Goal: Information Seeking & Learning: Learn about a topic

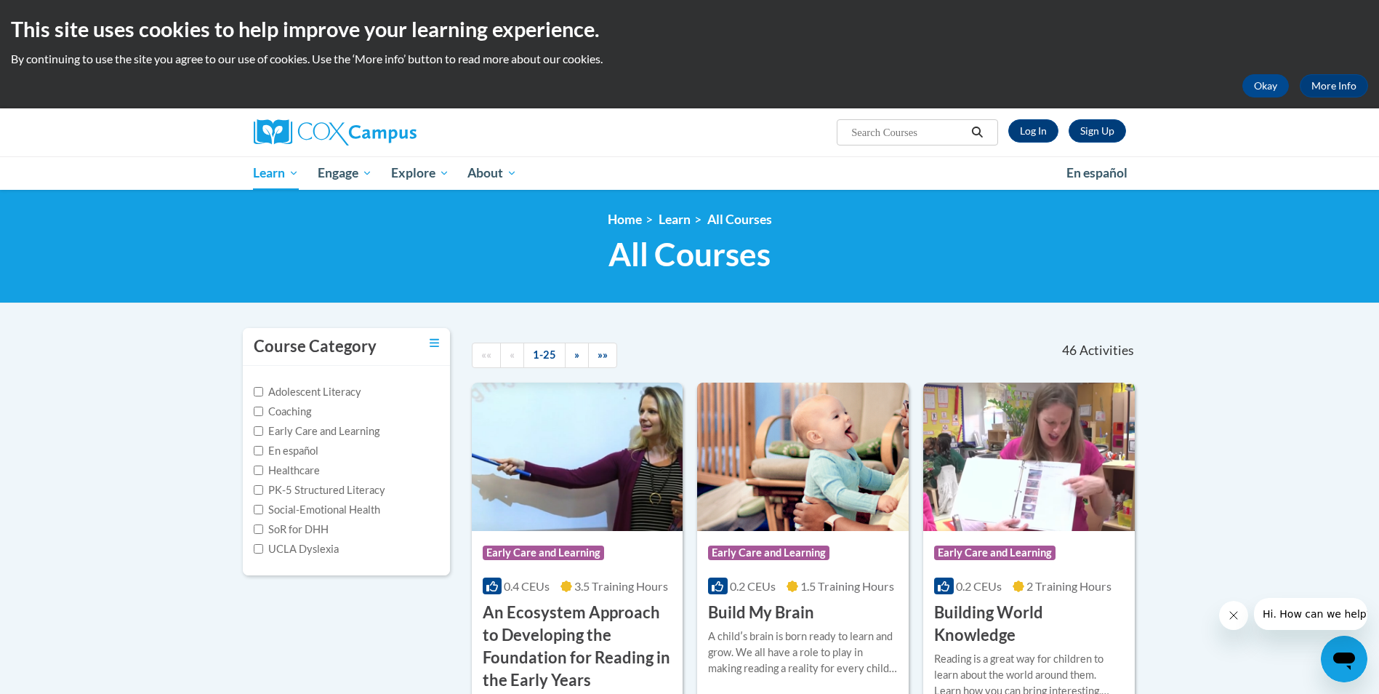
click at [889, 120] on span "Search Search..." at bounding box center [917, 132] width 161 height 26
click at [888, 126] on input "Search..." at bounding box center [908, 132] width 116 height 17
type input "["
type input "power of language preschool"
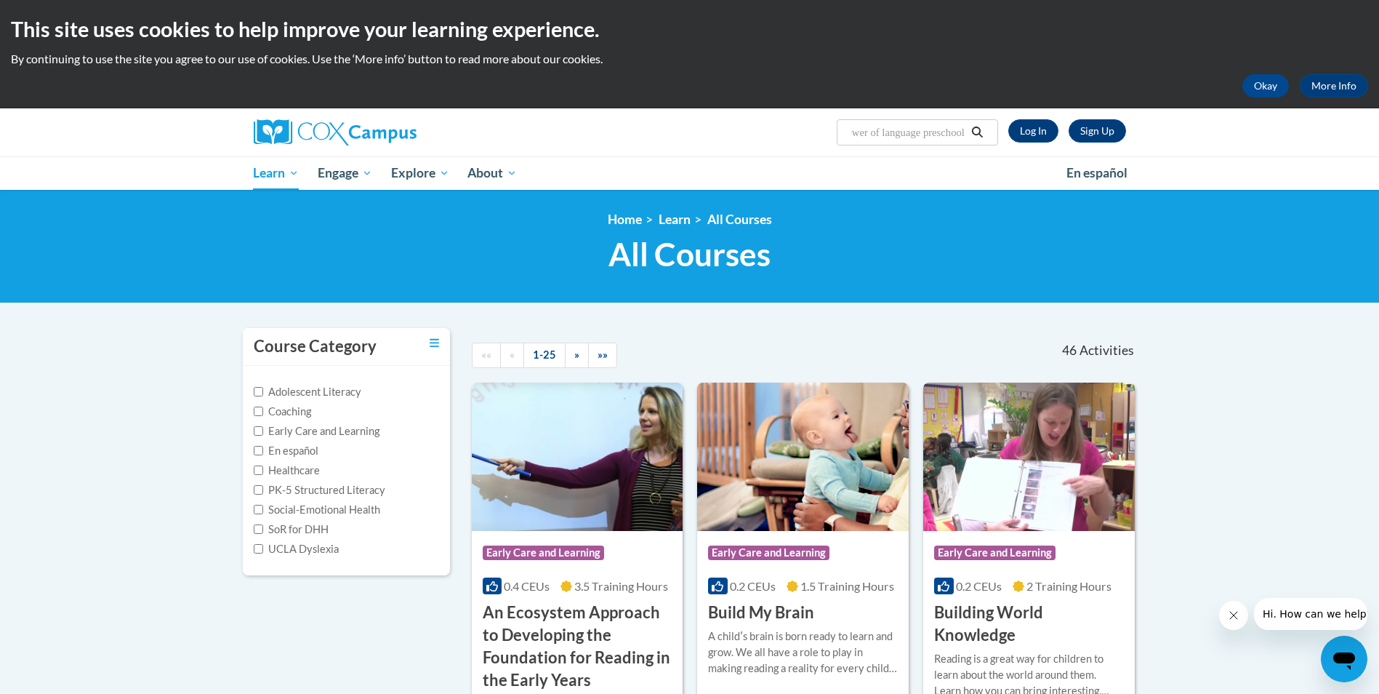
scroll to position [0, 23]
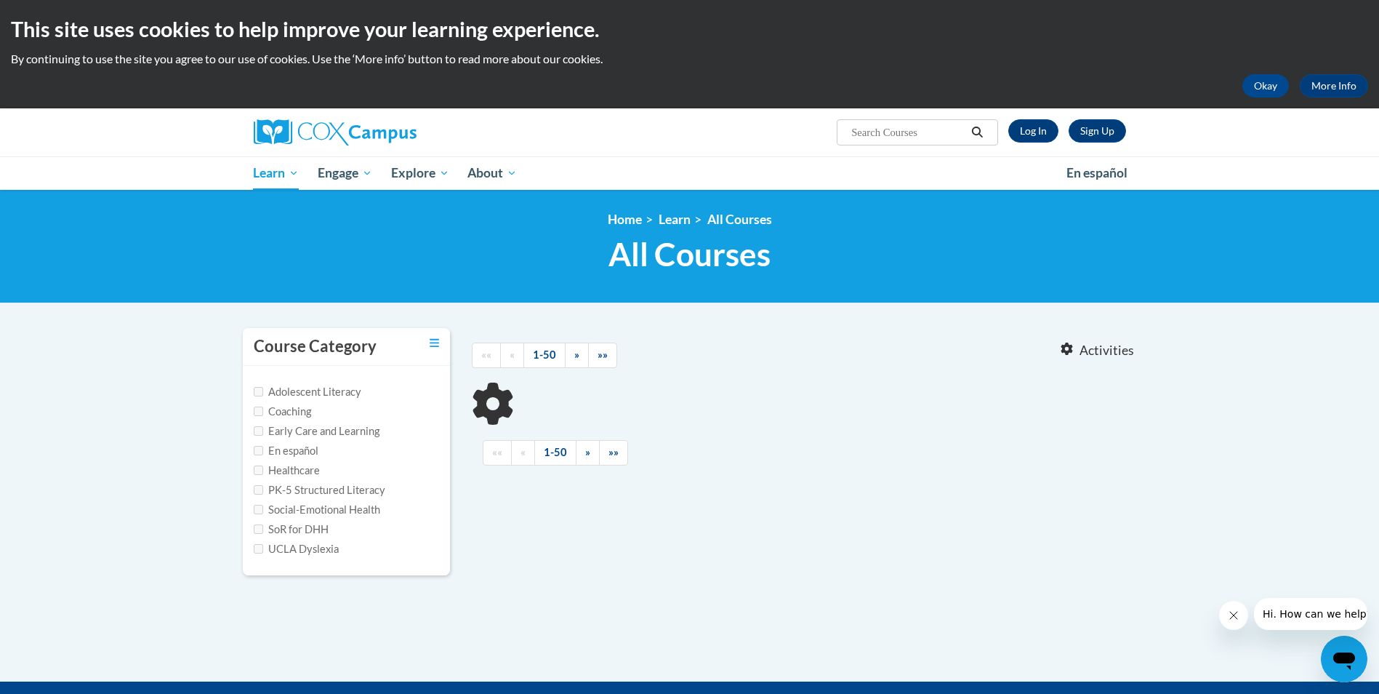
type input "power of language preschool"
click at [324, 491] on label "PK-5 Structured Literacy" at bounding box center [320, 490] width 132 height 16
click at [263, 491] on input "PK-5 Structured Literacy" at bounding box center [258, 489] width 9 height 9
checkbox input "true"
type input "power of language preschool"
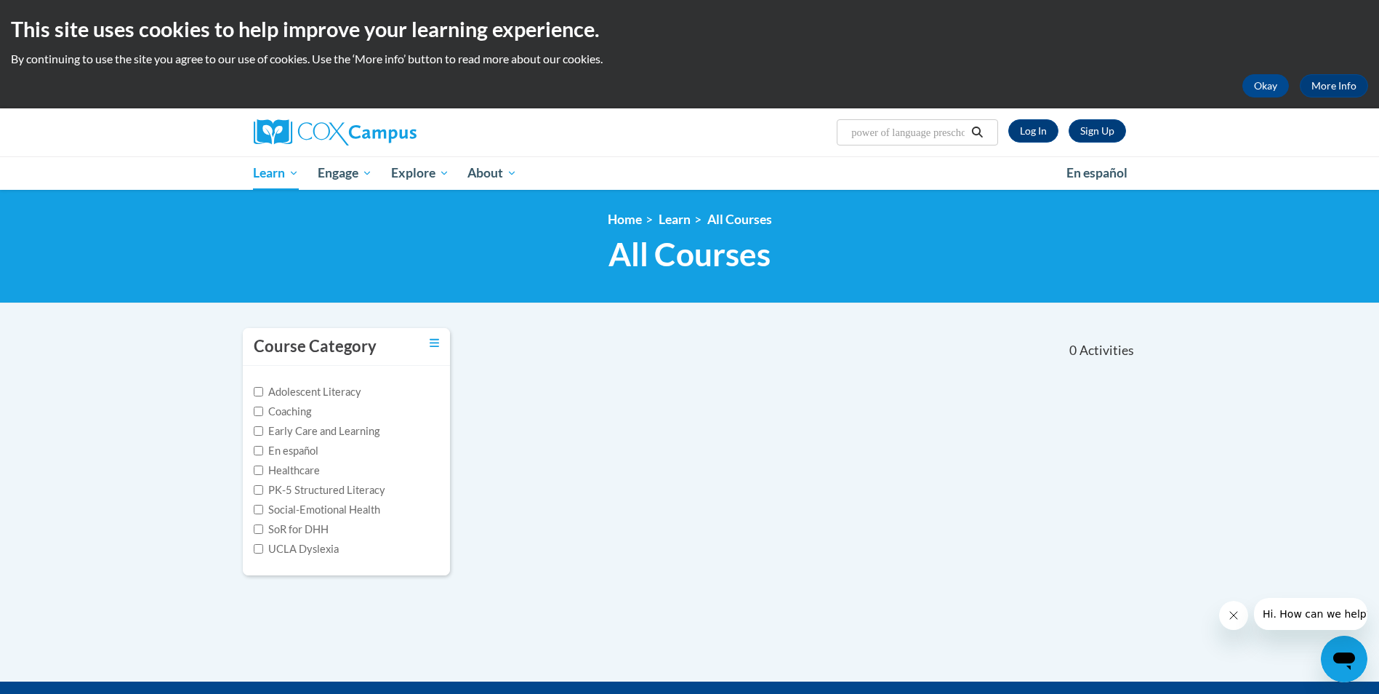
click at [352, 486] on label "PK-5 Structured Literacy" at bounding box center [320, 490] width 132 height 16
click at [263, 486] on input "PK-5 Structured Literacy" at bounding box center [258, 489] width 9 height 9
checkbox input "true"
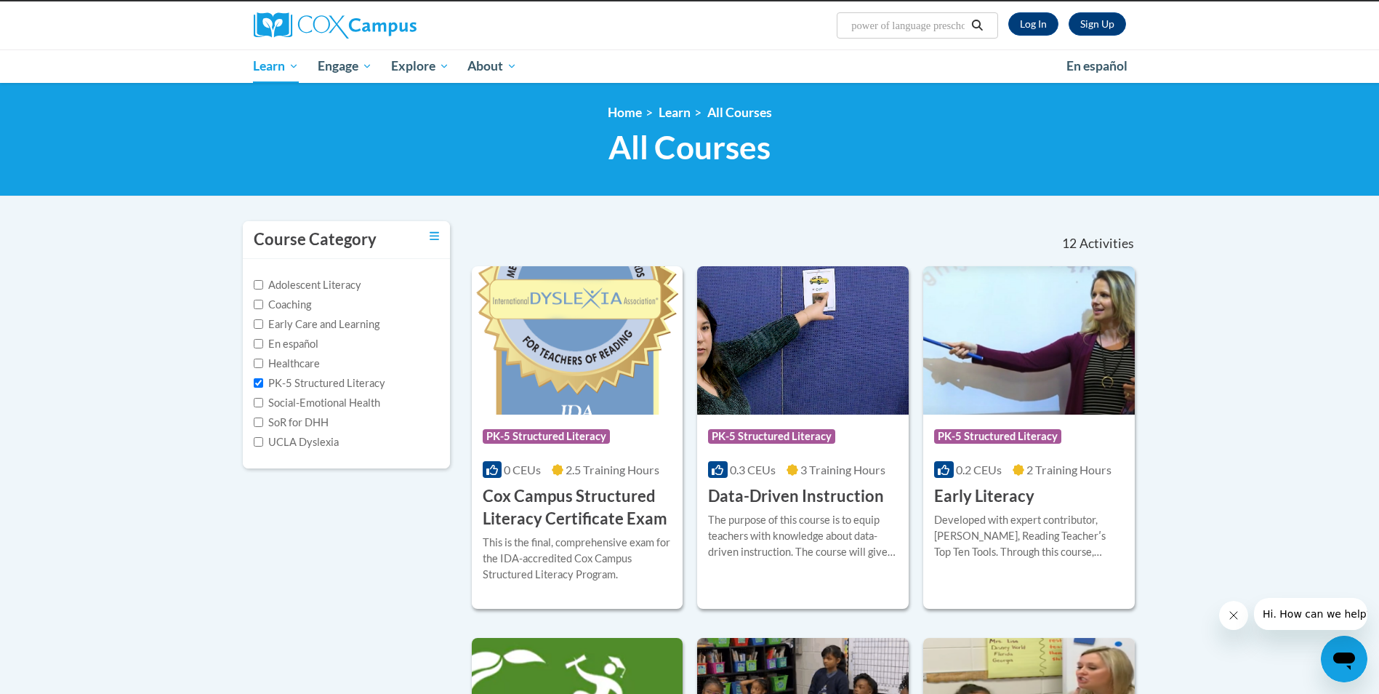
scroll to position [62, 0]
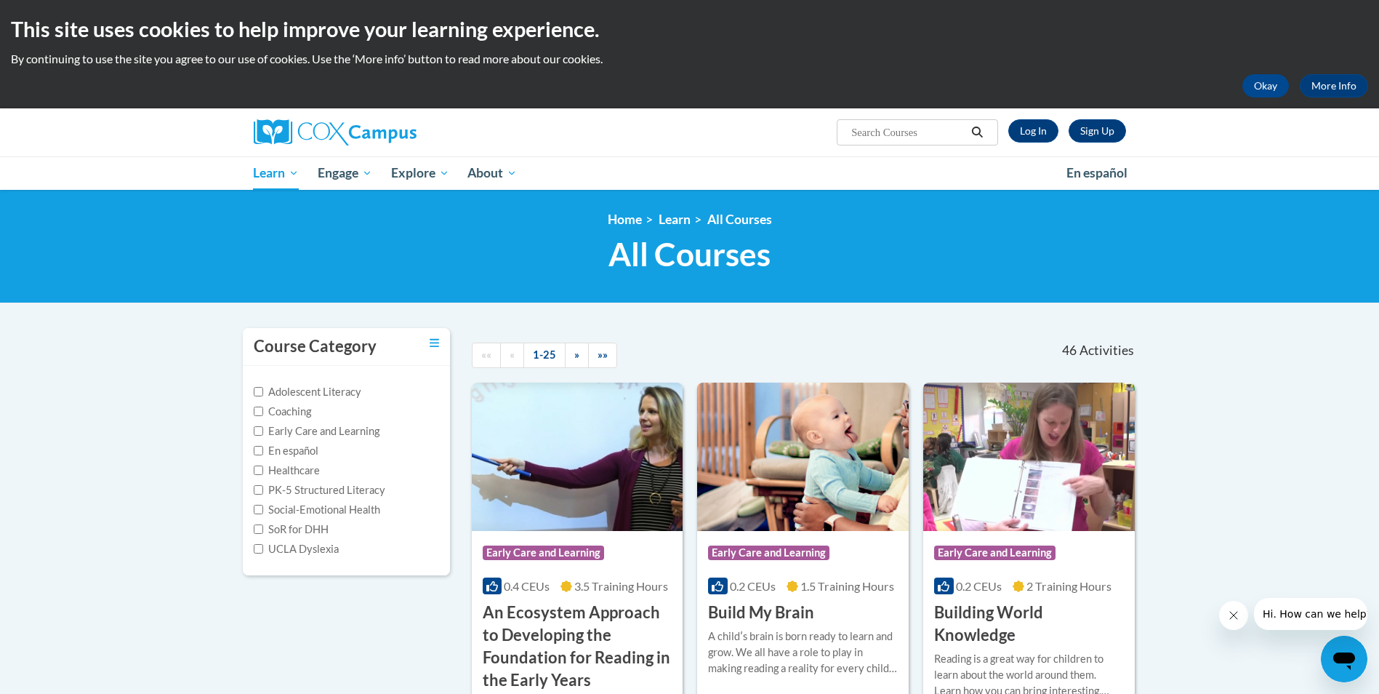
click at [869, 130] on input "Search..." at bounding box center [908, 132] width 116 height 17
type input "power of language of prechool"
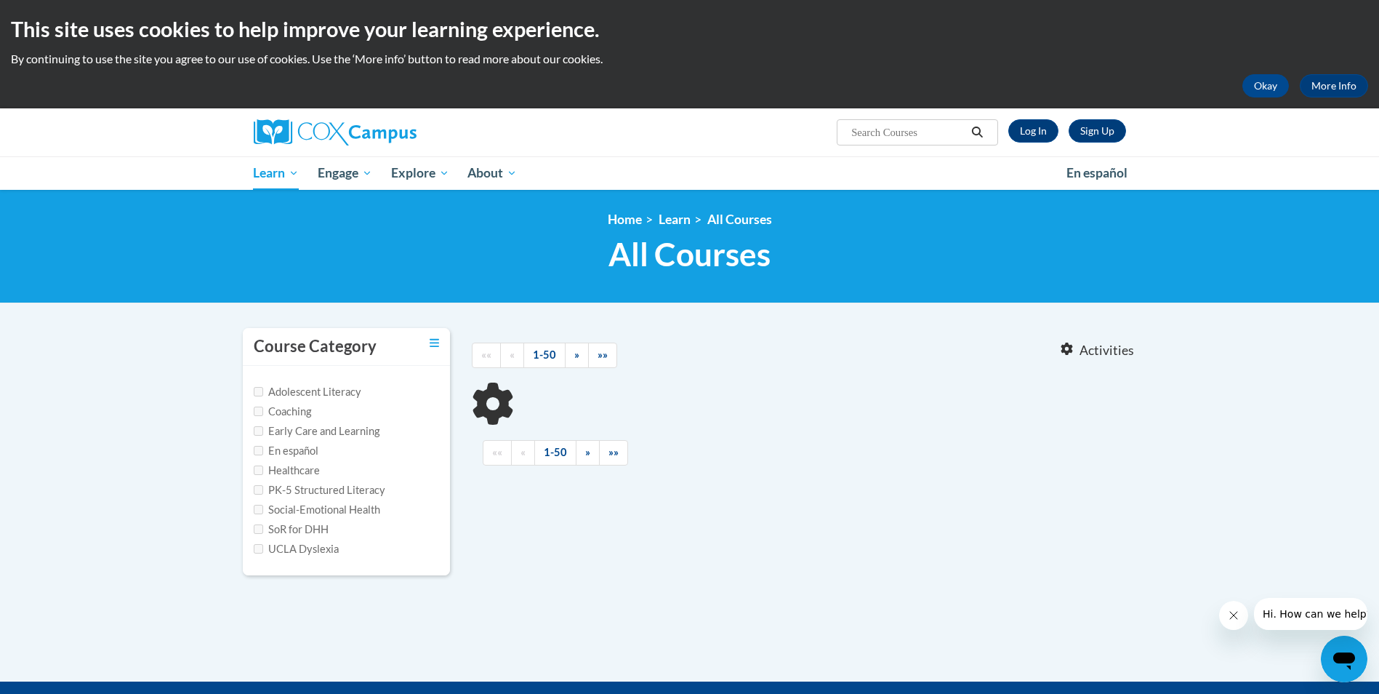
type input "power of language of prechool"
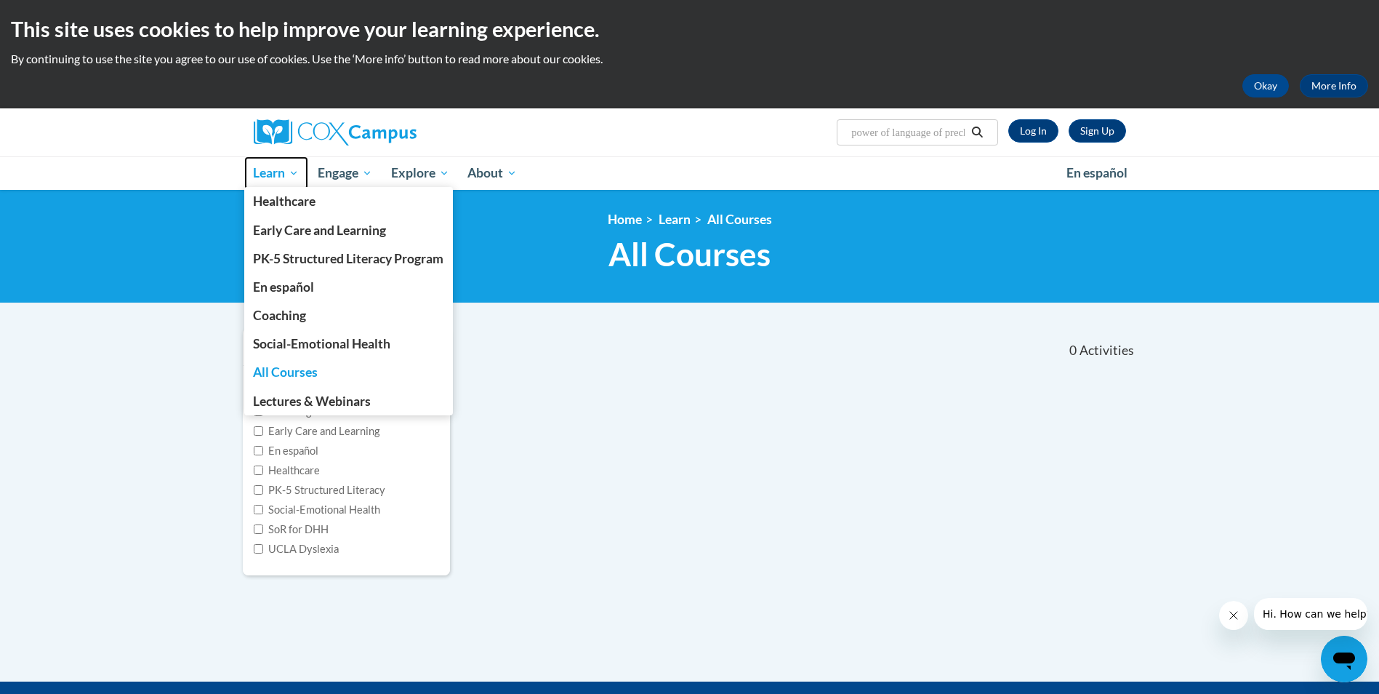
click at [278, 185] on link "Learn" at bounding box center [276, 172] width 65 height 33
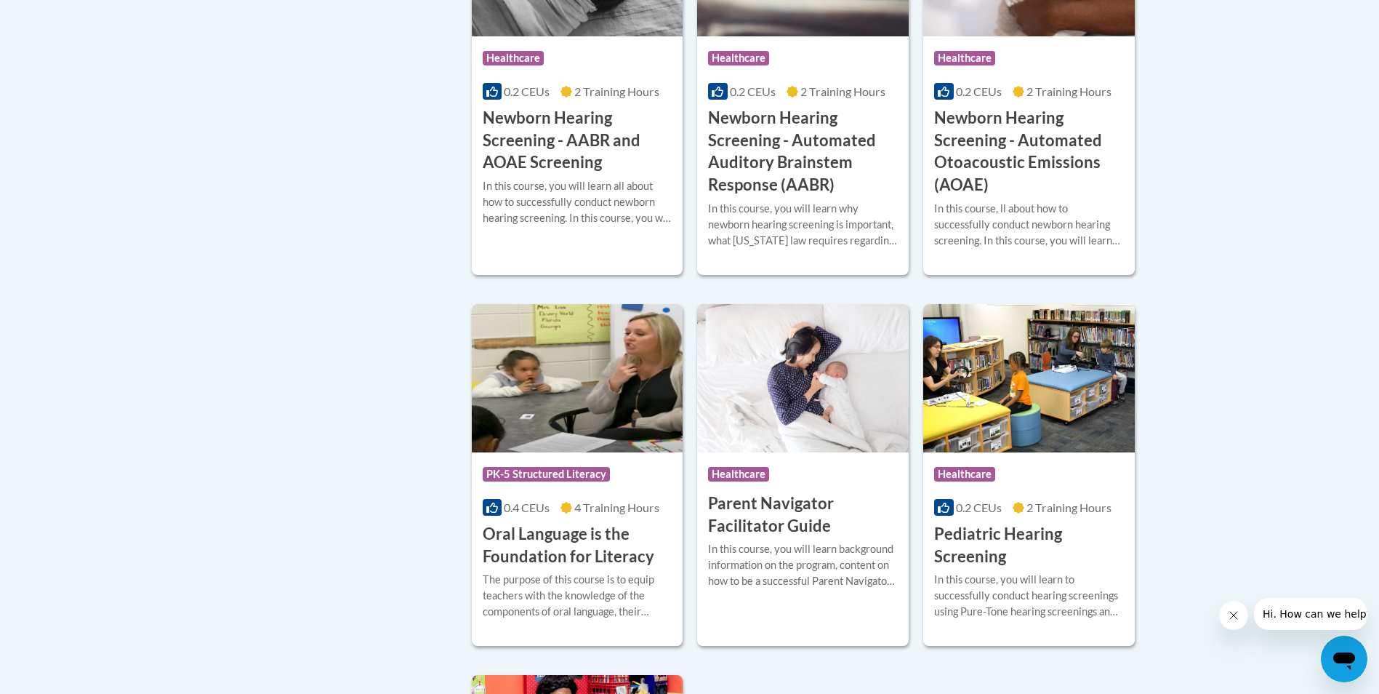
scroll to position [1160, 0]
